Goal: Information Seeking & Learning: Learn about a topic

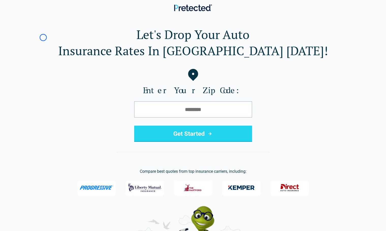
click at [43, 38] on h1 "Let's Drop Your Auto Insurance Rates In [GEOGRAPHIC_DATA] [DATE]!" at bounding box center [192, 42] width 369 height 32
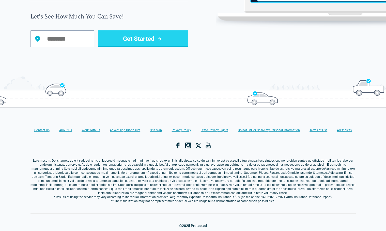
scroll to position [564, 0]
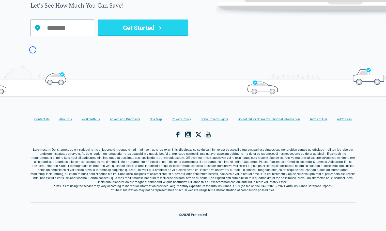
scroll to position [561, 0]
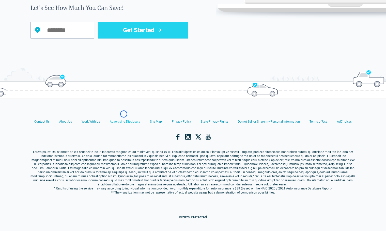
click at [124, 120] on link "Advertising Disclosure" at bounding box center [125, 122] width 30 height 4
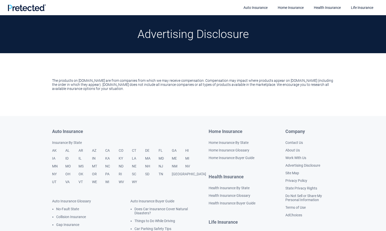
click at [124, 114] on section "The products on pretected.com are from companies from which we may receive comp…" at bounding box center [193, 84] width 386 height 63
click at [35, 28] on section "Advertising Disclosure" at bounding box center [193, 34] width 386 height 38
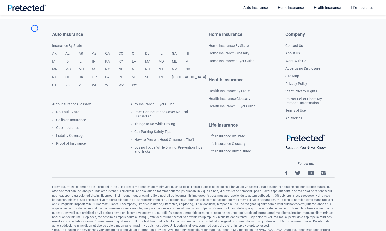
scroll to position [123, 0]
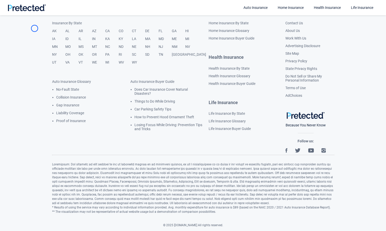
click at [35, 28] on section "Auto Insurance Insurance By State AK AL AR AZ CA CO CT DE FL GA HI IA ID IL IN …" at bounding box center [193, 74] width 386 height 157
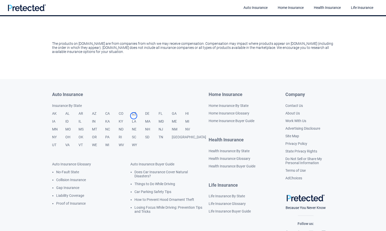
click at [134, 116] on link "CT" at bounding box center [138, 116] width 13 height 8
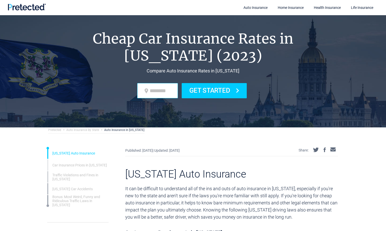
click at [134, 116] on section "Cheap Car Insurance Rates in [US_STATE] (2023) Compare Auto Insurance Rates in …" at bounding box center [193, 71] width 386 height 112
click at [38, 33] on section "Cheap Car Insurance Rates in [US_STATE] (2023) Compare Auto Insurance Rates in …" at bounding box center [193, 71] width 386 height 112
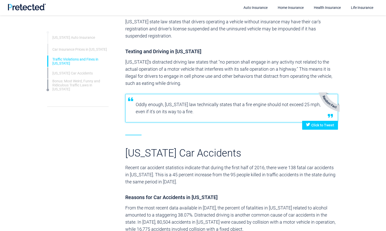
scroll to position [906, 0]
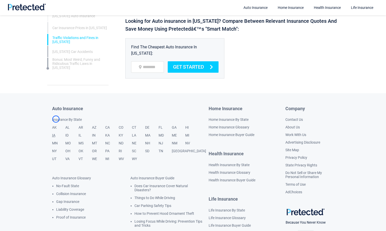
click at [56, 134] on link "IA" at bounding box center [58, 138] width 13 height 8
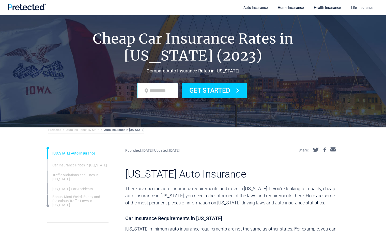
click at [56, 134] on ul "Iowa Auto Insurance Car Insurance Prices in Iowa Traffic Violations and Fines i…" at bounding box center [77, 178] width 61 height 89
click at [47, 40] on section "Cheap Car Insurance Rates in Iowa (2023) Compare Auto Insurance Rates in Iowa G…" at bounding box center [193, 71] width 386 height 112
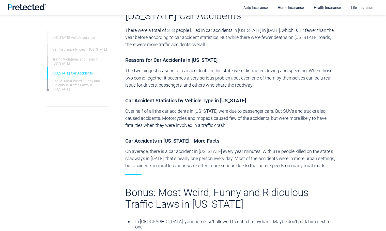
scroll to position [1080, 0]
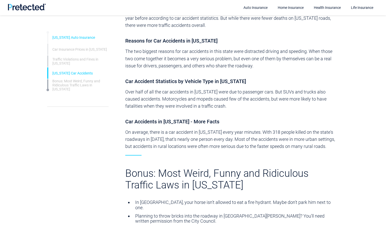
click at [47, 40] on li "Iowa Auto Insurance" at bounding box center [77, 37] width 61 height 11
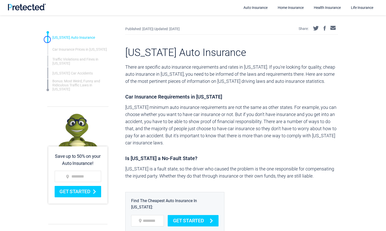
scroll to position [1269, 0]
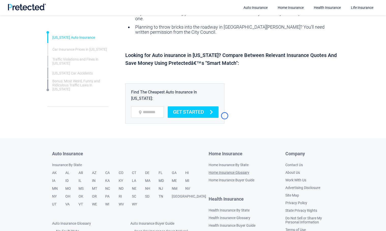
click at [224, 171] on link "Home Insurance Glossary" at bounding box center [228, 173] width 41 height 4
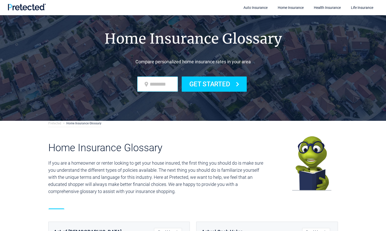
click at [224, 116] on section "Home Insurance Glossary Compare personalized home insurance rates in your area …" at bounding box center [193, 68] width 386 height 106
click at [30, 43] on section "Home Insurance Glossary Compare personalized home insurance rates in your area …" at bounding box center [193, 68] width 386 height 106
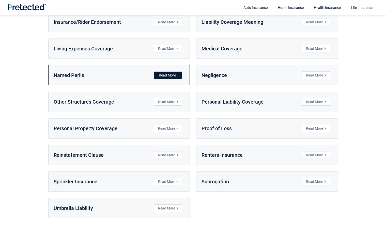
scroll to position [396, 0]
